Goal: Transaction & Acquisition: Download file/media

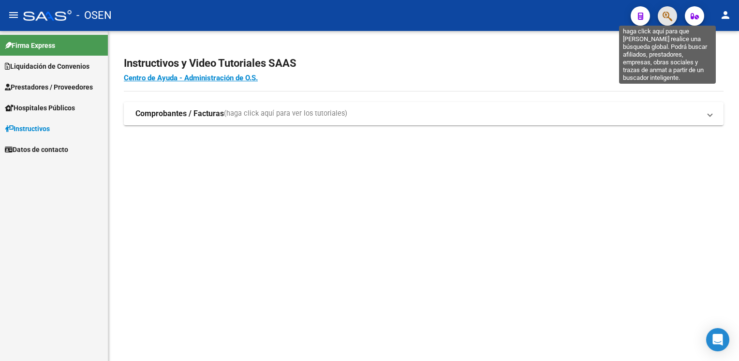
click at [671, 11] on icon "button" at bounding box center [668, 16] width 10 height 11
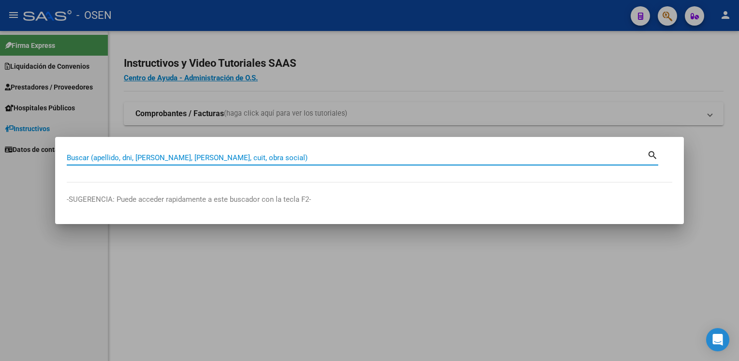
click at [275, 160] on input "Buscar (apellido, dni, [PERSON_NAME], [PERSON_NAME], cuit, obra social)" at bounding box center [357, 157] width 580 height 9
paste input "27256623418"
drag, startPoint x: 241, startPoint y: 158, endPoint x: -2, endPoint y: 148, distance: 243.0
click at [0, 148] on html "menu - OSEN person Firma Express Liquidación de Convenios Liquidación Publicada…" at bounding box center [369, 180] width 739 height 361
paste input "368156383"
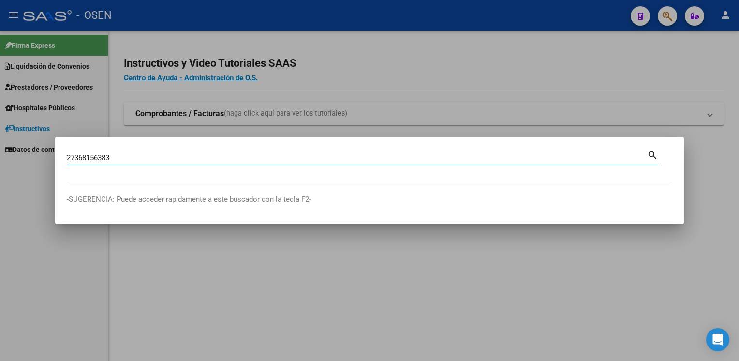
type input "27368156383"
click at [651, 154] on mat-icon "search" at bounding box center [652, 154] width 11 height 12
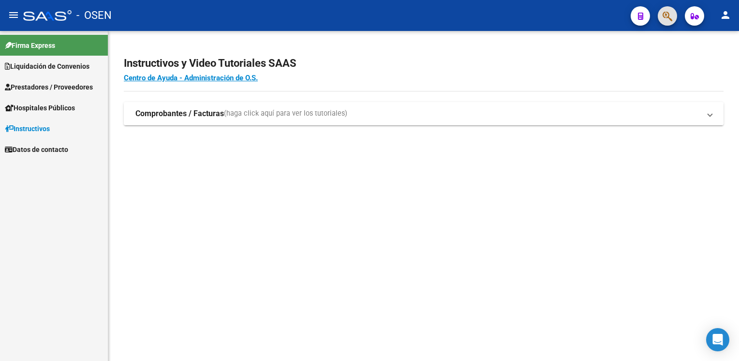
click at [710, 116] on span at bounding box center [710, 113] width 4 height 11
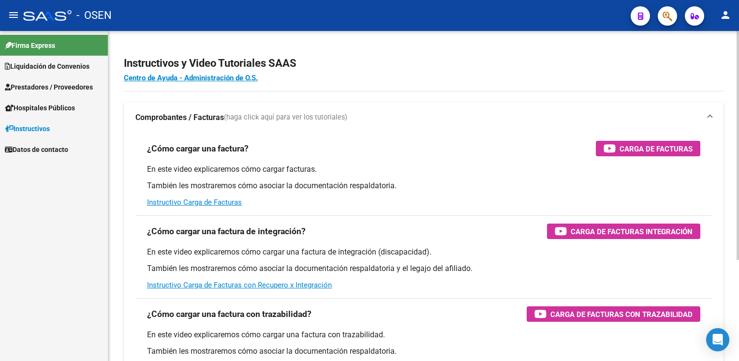
click at [710, 116] on span at bounding box center [710, 117] width 4 height 11
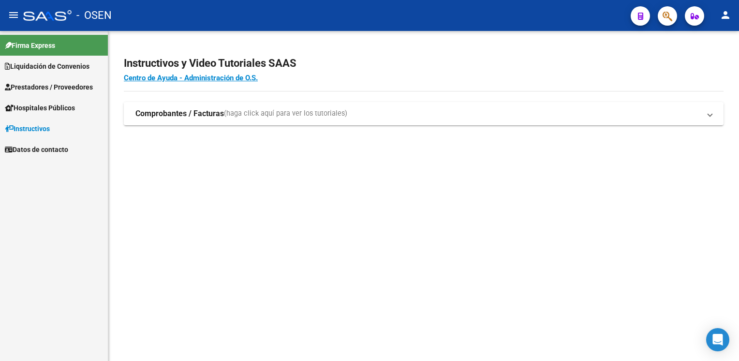
click at [639, 21] on span "button" at bounding box center [640, 15] width 5 height 19
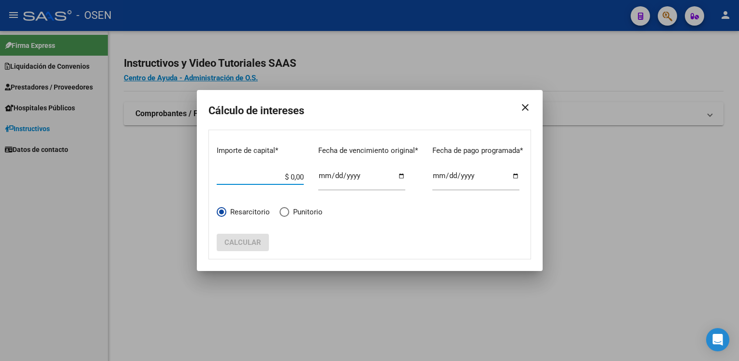
click at [529, 106] on mat-icon "close" at bounding box center [521, 107] width 19 height 27
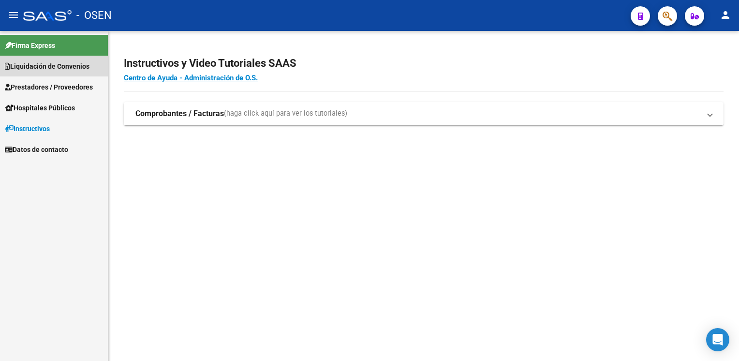
click at [85, 65] on span "Liquidación de Convenios" at bounding box center [47, 66] width 85 height 11
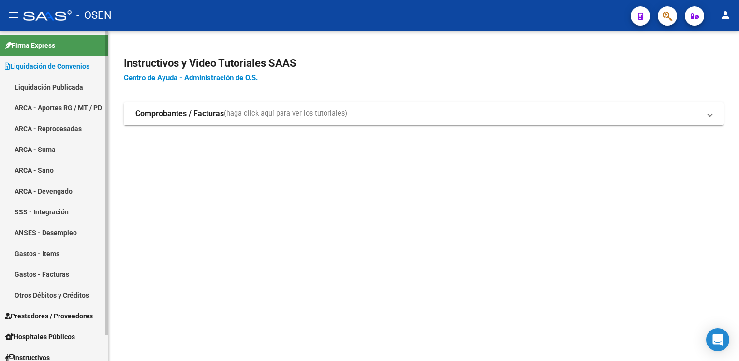
click at [70, 191] on link "ARCA - Devengado" at bounding box center [54, 190] width 108 height 21
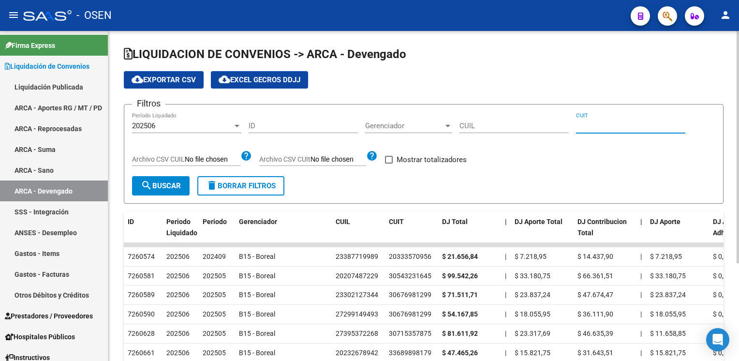
click at [601, 124] on input "CUIT" at bounding box center [630, 125] width 109 height 9
paste input "27-25662341-8"
type input "27-25662341-8"
click at [151, 183] on mat-icon "search" at bounding box center [147, 185] width 12 height 12
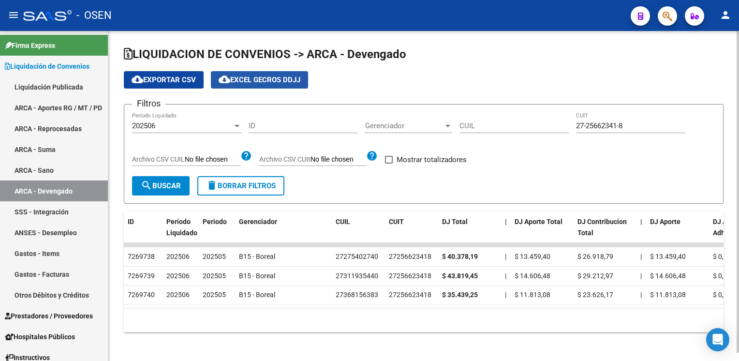
click at [252, 78] on span "cloud_download EXCEL GECROS DDJJ" at bounding box center [260, 79] width 82 height 9
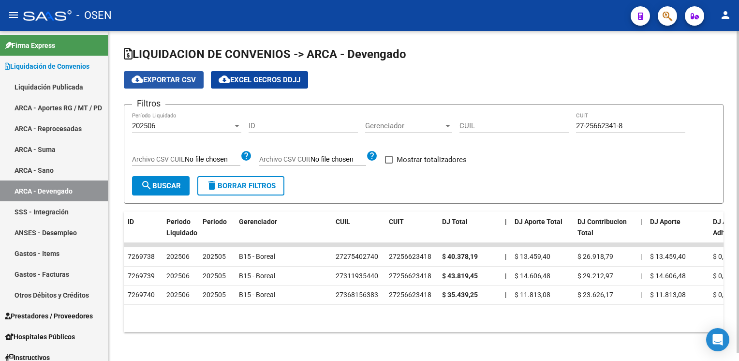
click at [184, 80] on span "cloud_download Exportar CSV" at bounding box center [164, 79] width 64 height 9
click at [410, 90] on app-list-header "LIQUIDACION DE CONVENIOS -> ARCA - Devengado cloud_download Exportar CSV cloud_…" at bounding box center [424, 124] width 600 height 157
click at [186, 125] on div "202506" at bounding box center [182, 125] width 101 height 9
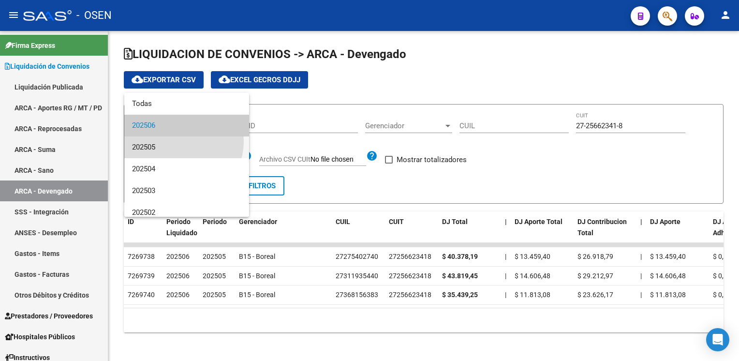
click at [176, 141] on span "202505" at bounding box center [186, 147] width 109 height 22
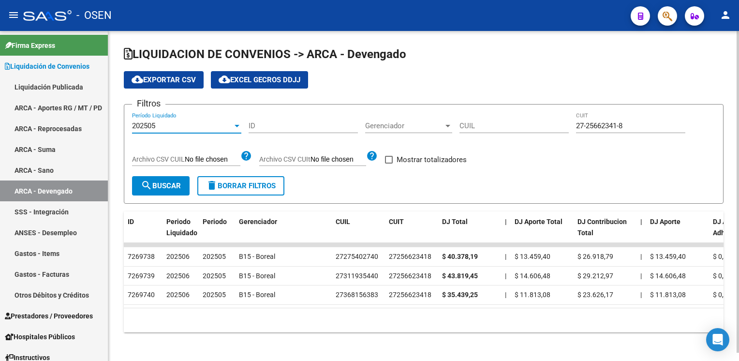
click at [168, 186] on span "search Buscar" at bounding box center [161, 185] width 40 height 9
click at [195, 120] on div "202505 Período Liquidado" at bounding box center [186, 122] width 109 height 21
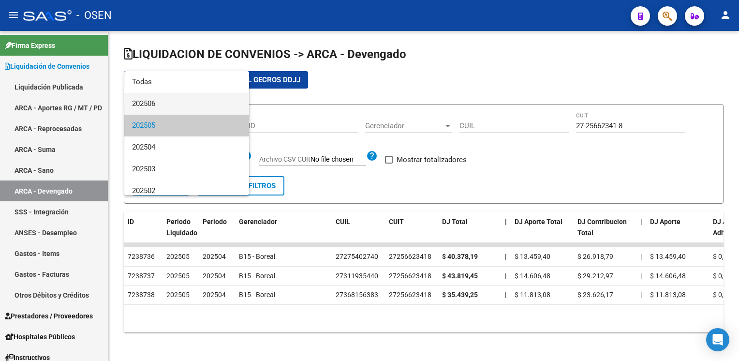
click at [207, 101] on span "202506" at bounding box center [186, 104] width 109 height 22
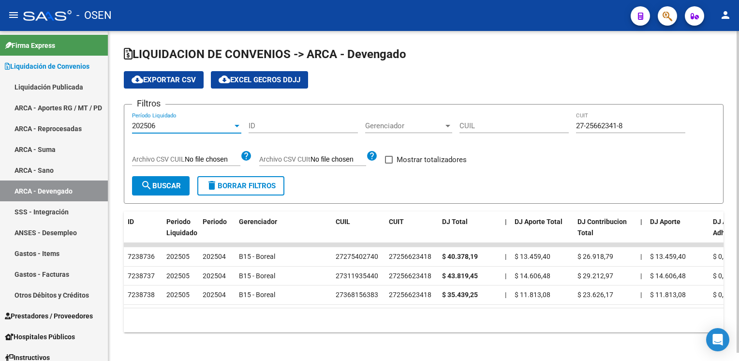
click at [205, 125] on div "202506" at bounding box center [182, 125] width 101 height 9
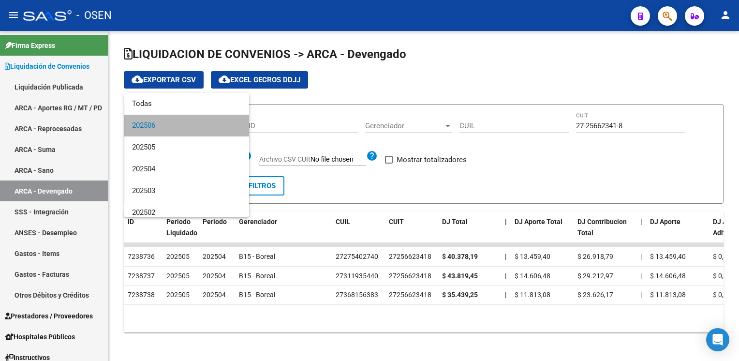
click at [204, 121] on span "202506" at bounding box center [186, 126] width 109 height 22
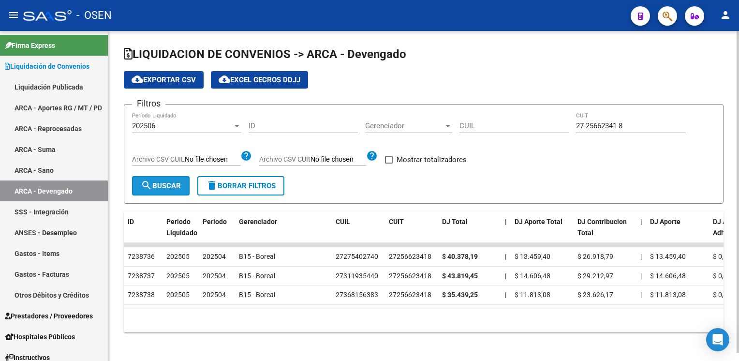
click at [163, 190] on button "search Buscar" at bounding box center [161, 185] width 58 height 19
